Goal: Register for event/course

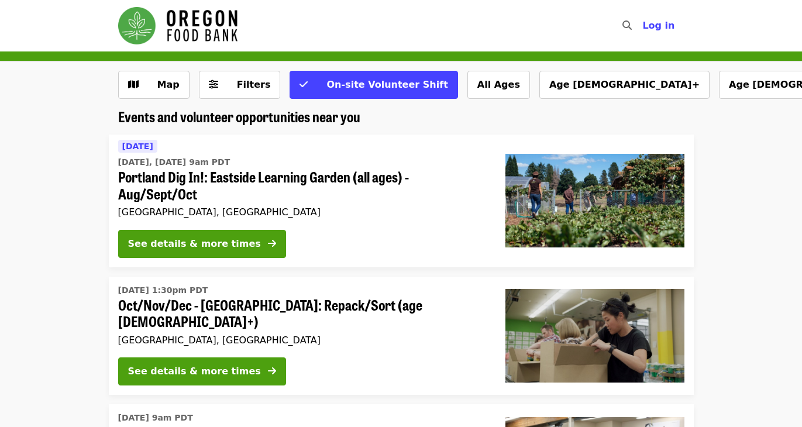
click at [149, 191] on span "Portland Dig In!: Eastside Learning Garden (all ages) - Aug/Sept/Oct" at bounding box center [302, 185] width 368 height 34
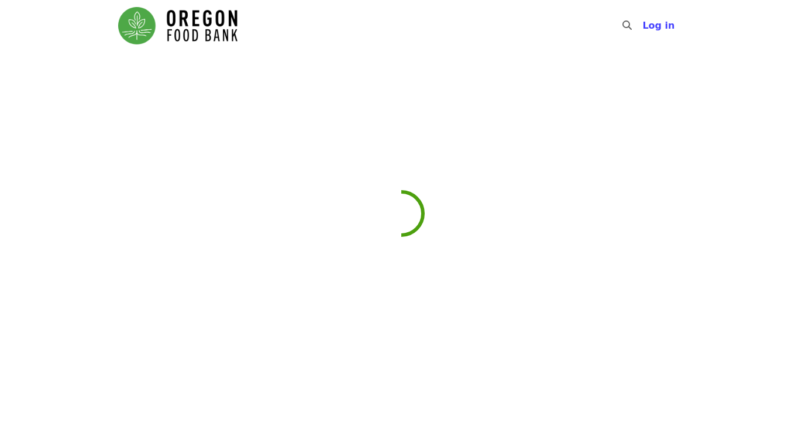
click at [149, 191] on div at bounding box center [401, 279] width 802 height 427
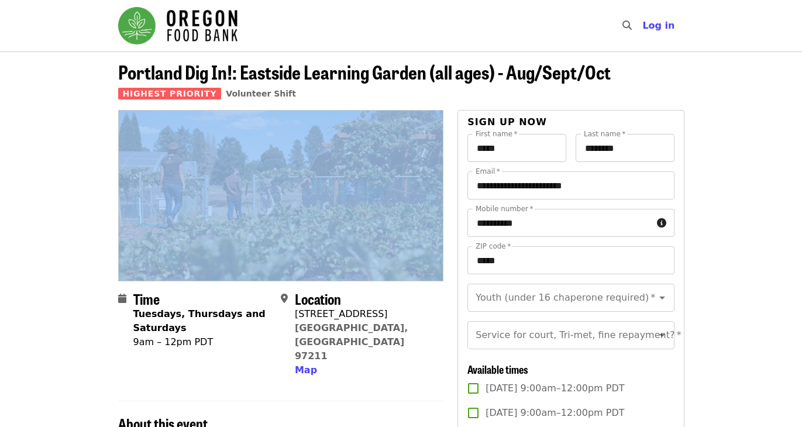
click at [329, 88] on div "Highest Priority Volunteer Shift" at bounding box center [364, 94] width 492 height 14
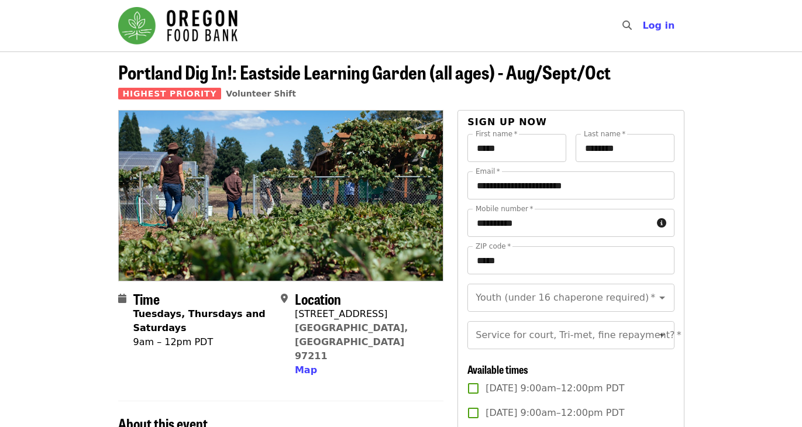
click at [333, 75] on span "Portland Dig In!: Eastside Learning Garden (all ages) - Aug/Sept/Oct" at bounding box center [364, 71] width 492 height 27
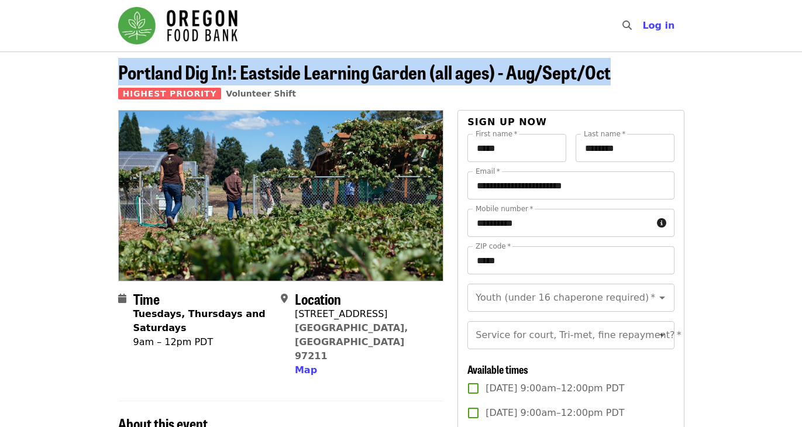
click at [333, 75] on span "Portland Dig In!: Eastside Learning Garden (all ages) - Aug/Sept/Oct" at bounding box center [364, 71] width 492 height 27
copy span "Portland Dig In!: Eastside Learning Garden (all ages) - Aug/Sept/Oct"
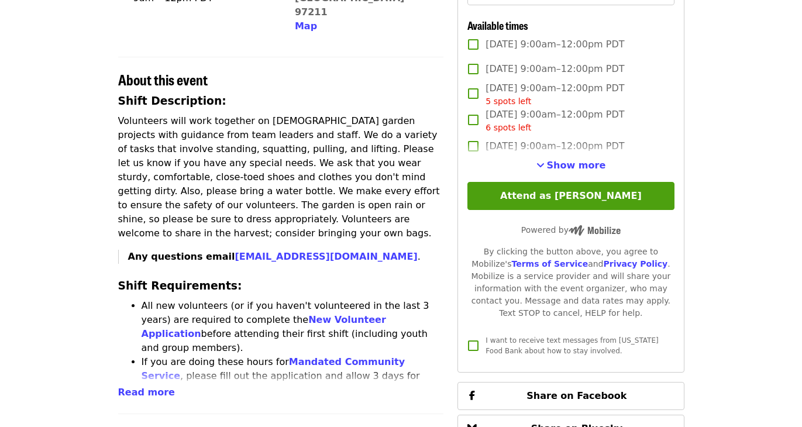
scroll to position [346, 0]
